Goal: Find specific page/section: Find specific page/section

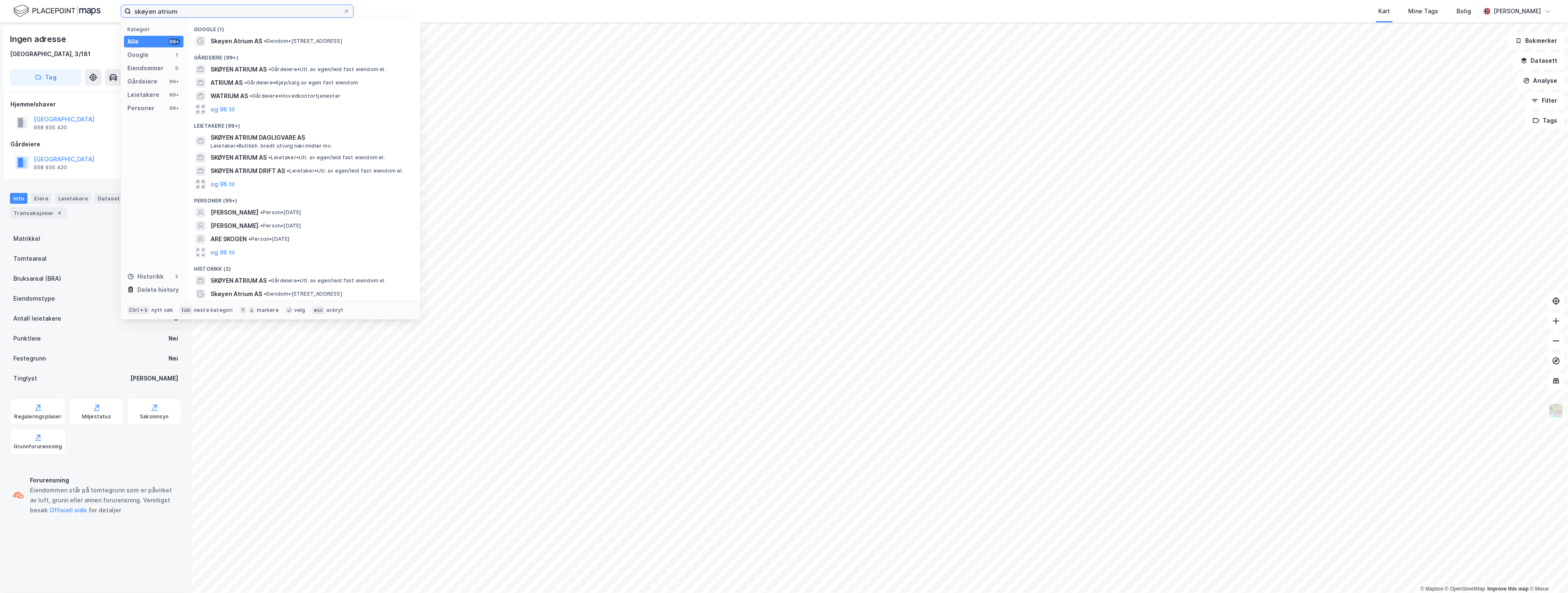
drag, startPoint x: 178, startPoint y: 12, endPoint x: 111, endPoint y: 6, distance: 67.3
click at [114, 7] on div "skøyen atrium Kategori Alle 99+ Google 1 Eiendommer 0 Gårdeiere 99+ Leietakere …" at bounding box center [784, 11] width 1568 height 23
type input "helsfyr atrium"
click at [248, 43] on span "Helsfyr atrium" at bounding box center [231, 41] width 42 height 10
